Goal: Information Seeking & Learning: Learn about a topic

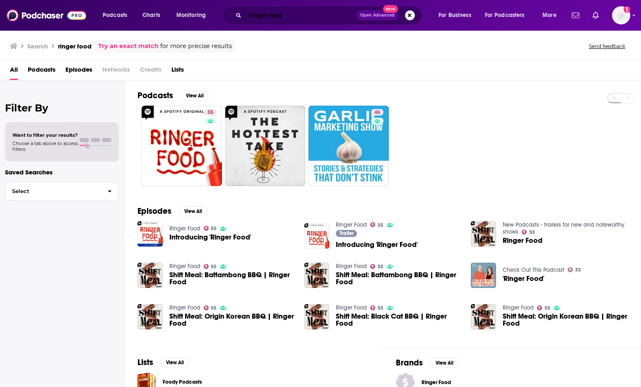
click at [279, 17] on input "ringer food" at bounding box center [301, 15] width 112 height 13
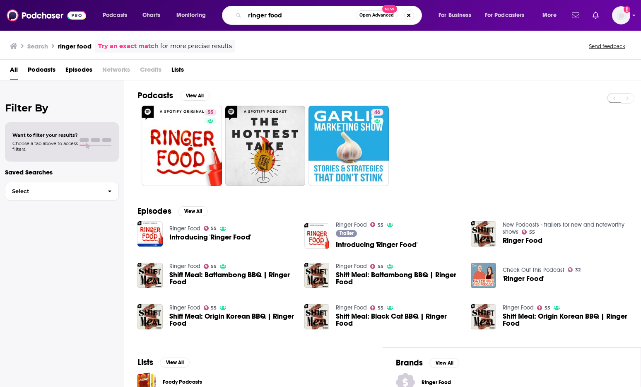
click at [279, 17] on input "ringer food" at bounding box center [300, 15] width 111 height 13
type input "armchair expert"
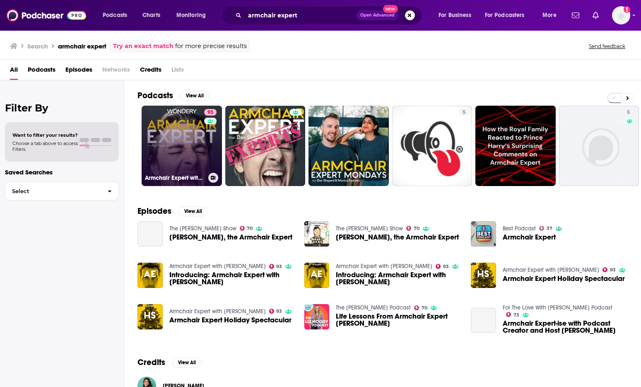
click at [158, 125] on link "93 Armchair Expert with [PERSON_NAME]" at bounding box center [182, 146] width 80 height 80
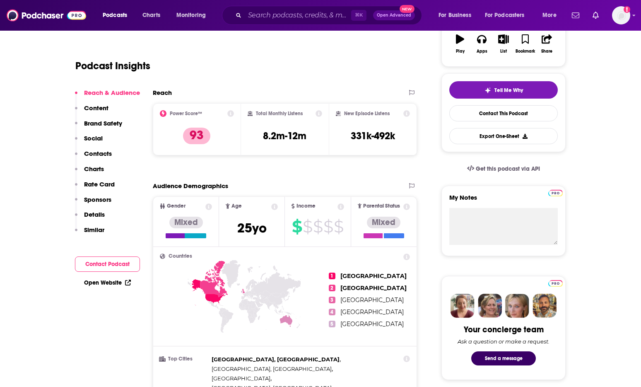
scroll to position [152, 0]
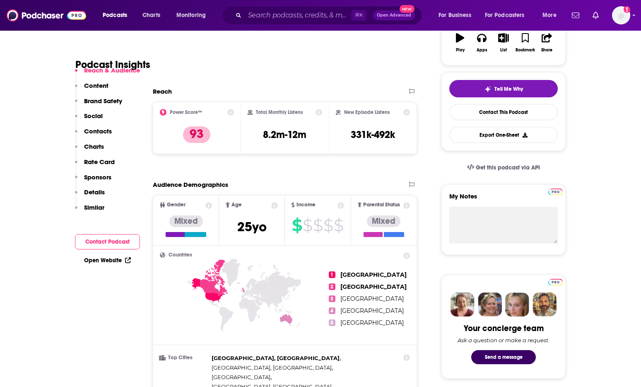
click at [329, 183] on div "Audience Demographics" at bounding box center [276, 184] width 247 height 8
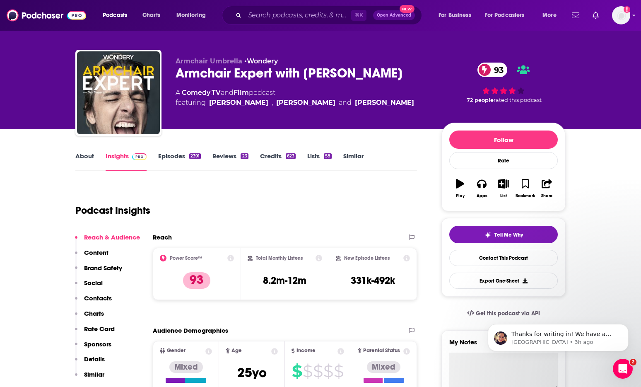
scroll to position [0, 0]
